Goal: Task Accomplishment & Management: Use online tool/utility

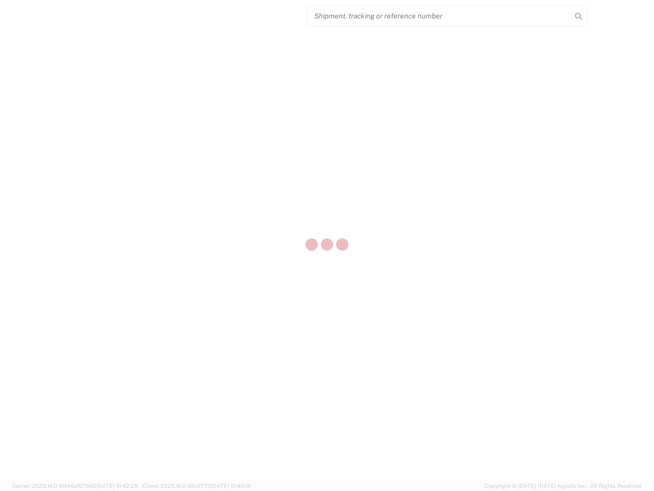
select select "US"
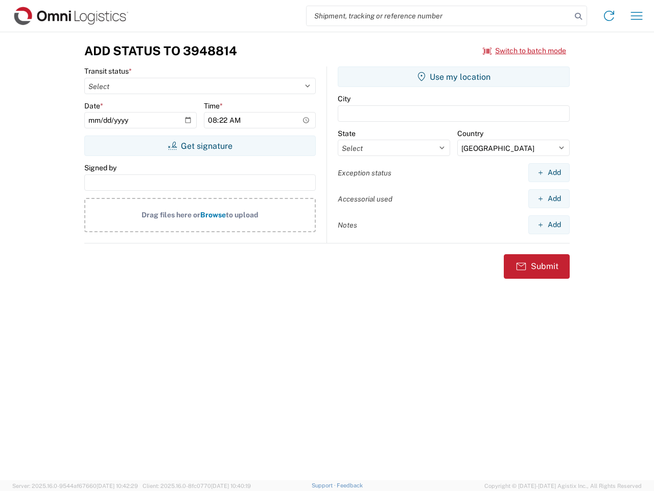
click at [439, 16] on input "search" at bounding box center [439, 15] width 265 height 19
click at [579, 16] on icon at bounding box center [578, 16] width 14 height 14
click at [609, 16] on icon at bounding box center [609, 16] width 16 height 16
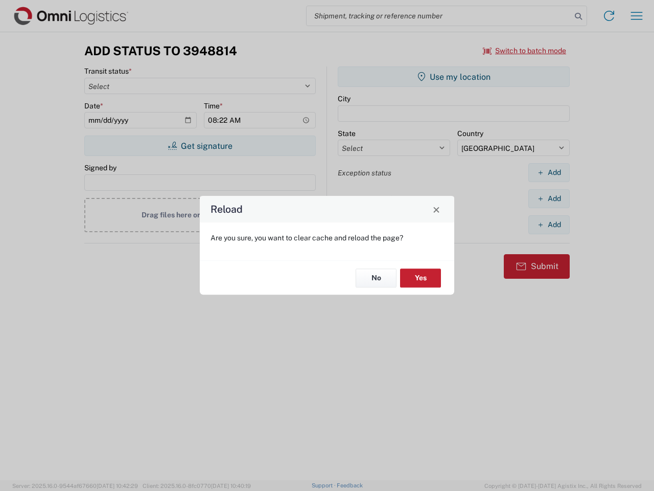
click at [637, 16] on div "Reload Are you sure, you want to clear cache and reload the page? No Yes" at bounding box center [327, 245] width 654 height 491
click at [525, 51] on div "Reload Are you sure, you want to clear cache and reload the page? No Yes" at bounding box center [327, 245] width 654 height 491
click at [200, 146] on div "Reload Are you sure, you want to clear cache and reload the page? No Yes" at bounding box center [327, 245] width 654 height 491
click at [454, 77] on div "Reload Are you sure, you want to clear cache and reload the page? No Yes" at bounding box center [327, 245] width 654 height 491
click at [549, 172] on div "Reload Are you sure, you want to clear cache and reload the page? No Yes" at bounding box center [327, 245] width 654 height 491
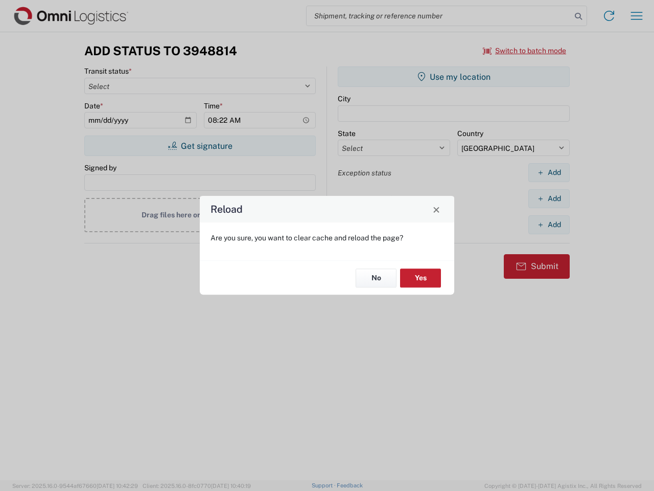
click at [549, 198] on div "Reload Are you sure, you want to clear cache and reload the page? No Yes" at bounding box center [327, 245] width 654 height 491
click at [549, 224] on div "Reload Are you sure, you want to clear cache and reload the page? No Yes" at bounding box center [327, 245] width 654 height 491
